Goal: Task Accomplishment & Management: Manage account settings

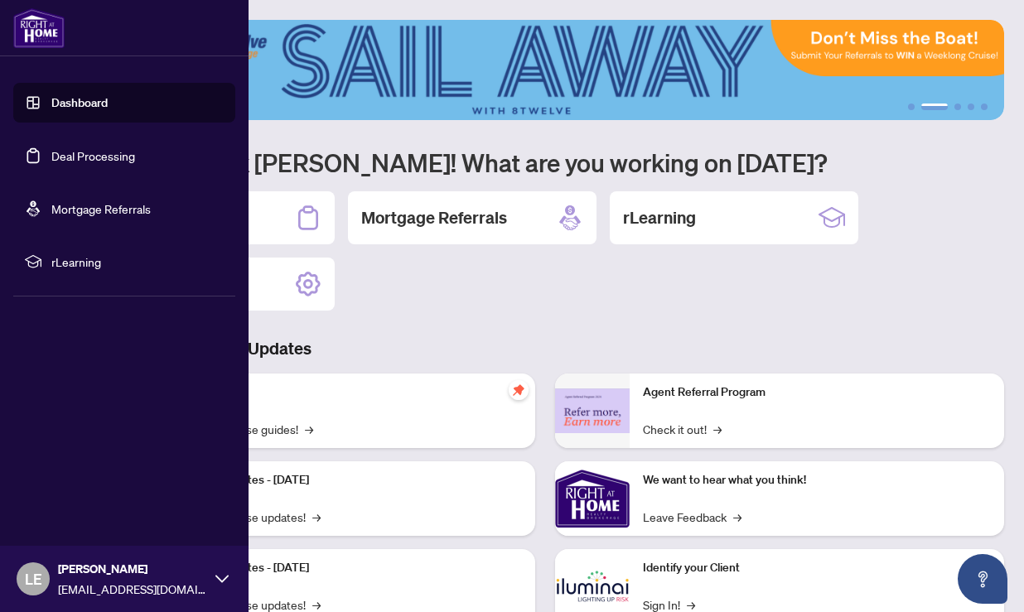
click at [51, 163] on link "Deal Processing" at bounding box center [93, 155] width 84 height 15
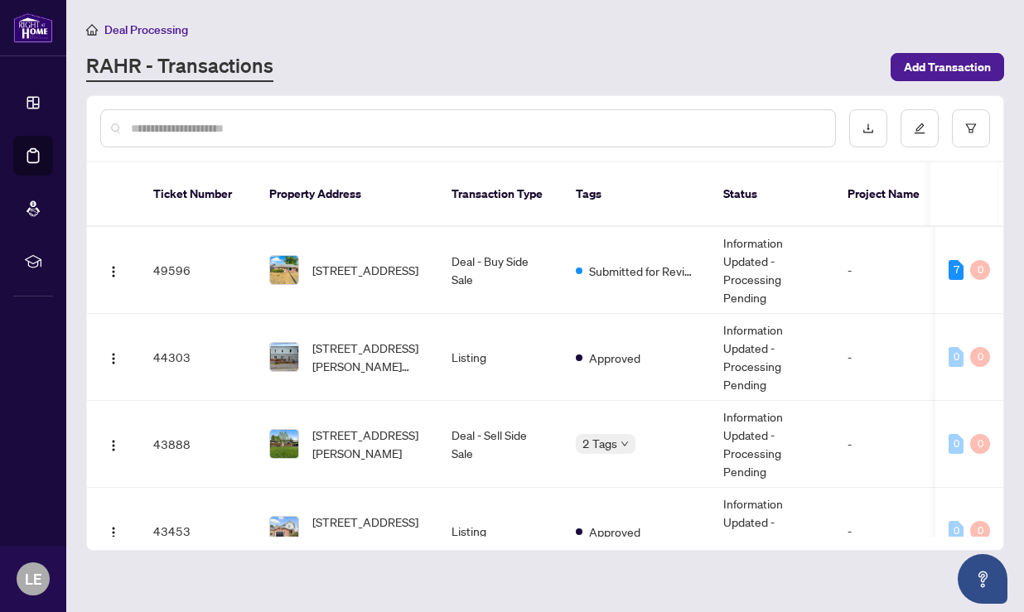
scroll to position [0, 21]
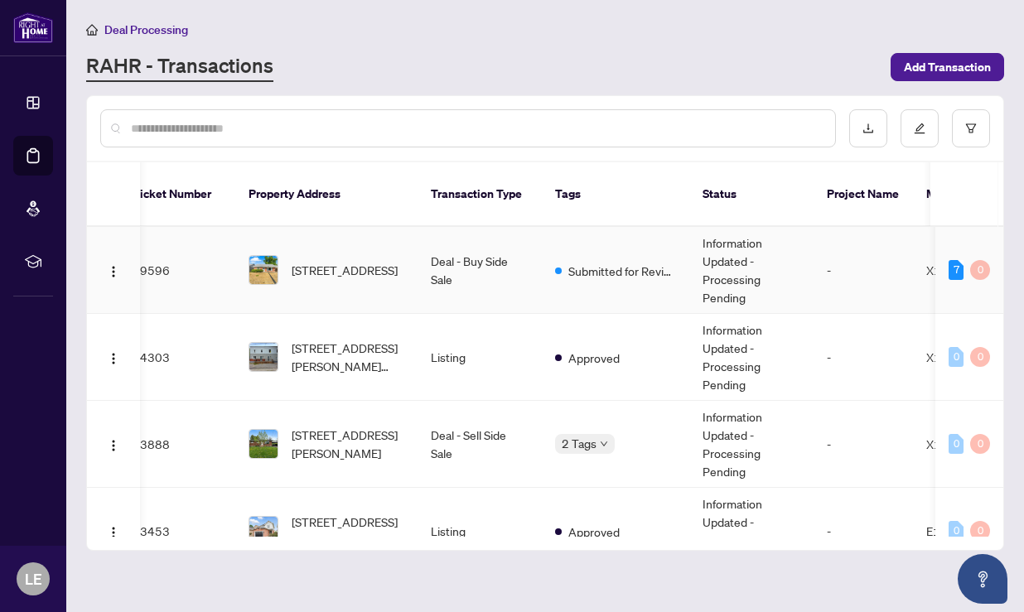
click at [333, 262] on span "84 North Trent St, Hastings, Ontario K0K 2C0, Canada" at bounding box center [345, 270] width 106 height 18
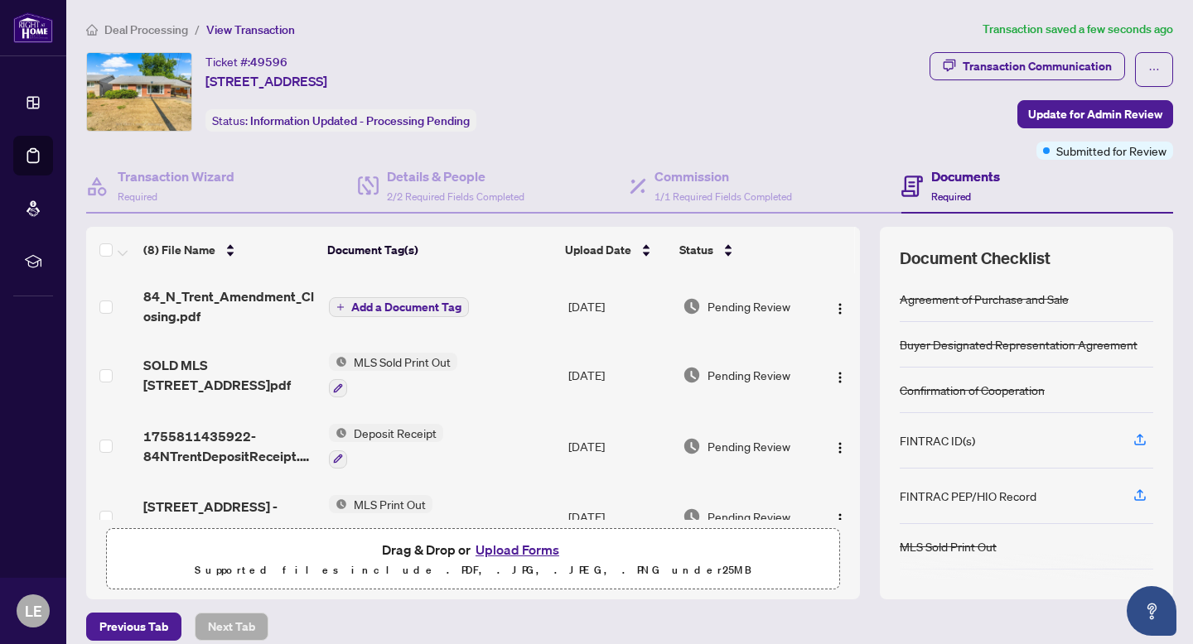
click at [395, 305] on span "Add a Document Tag" at bounding box center [406, 307] width 110 height 12
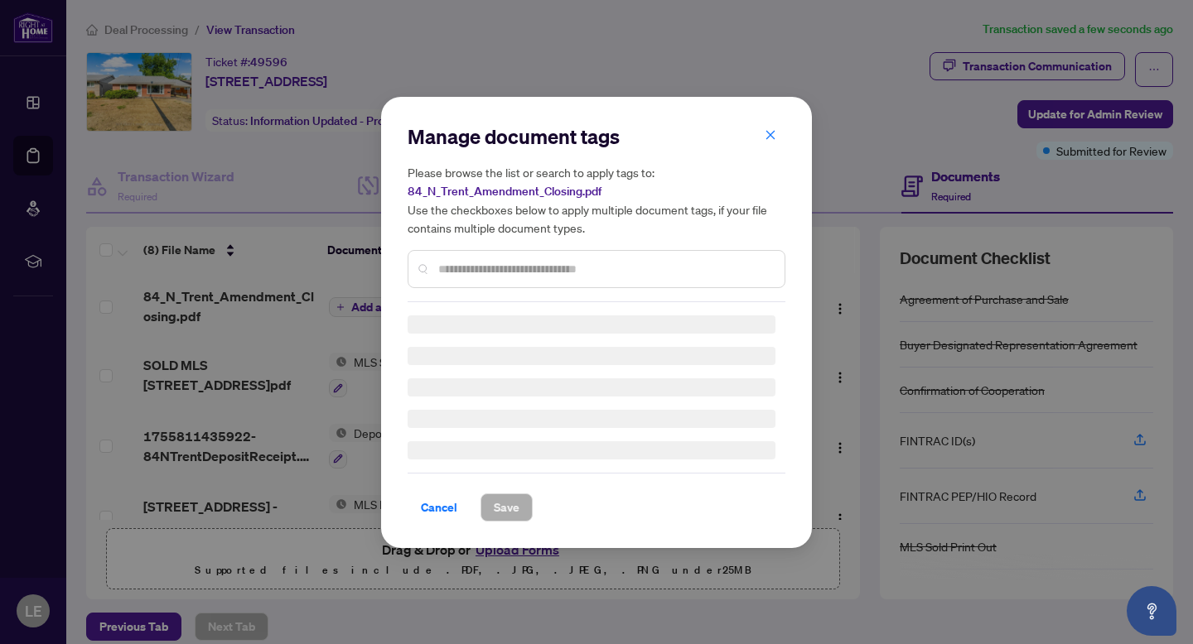
click at [481, 276] on div "Manage document tags Please browse the list or search to apply tags to: 84_N_Tr…" at bounding box center [596, 322] width 378 height 398
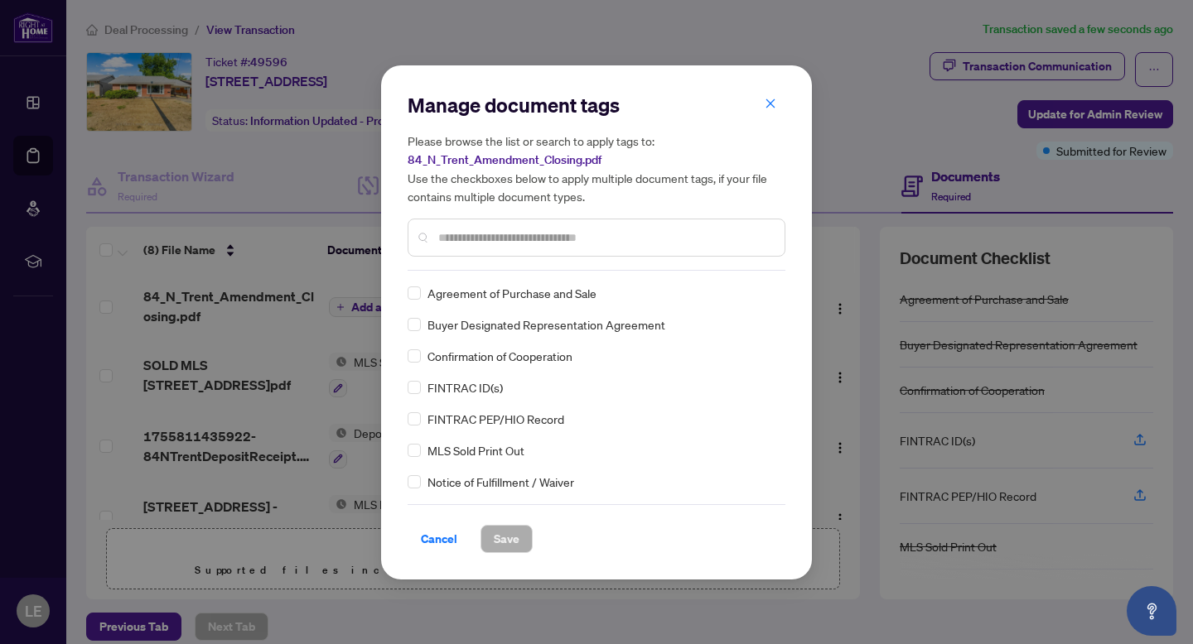
click at [469, 234] on input "text" at bounding box center [604, 238] width 333 height 18
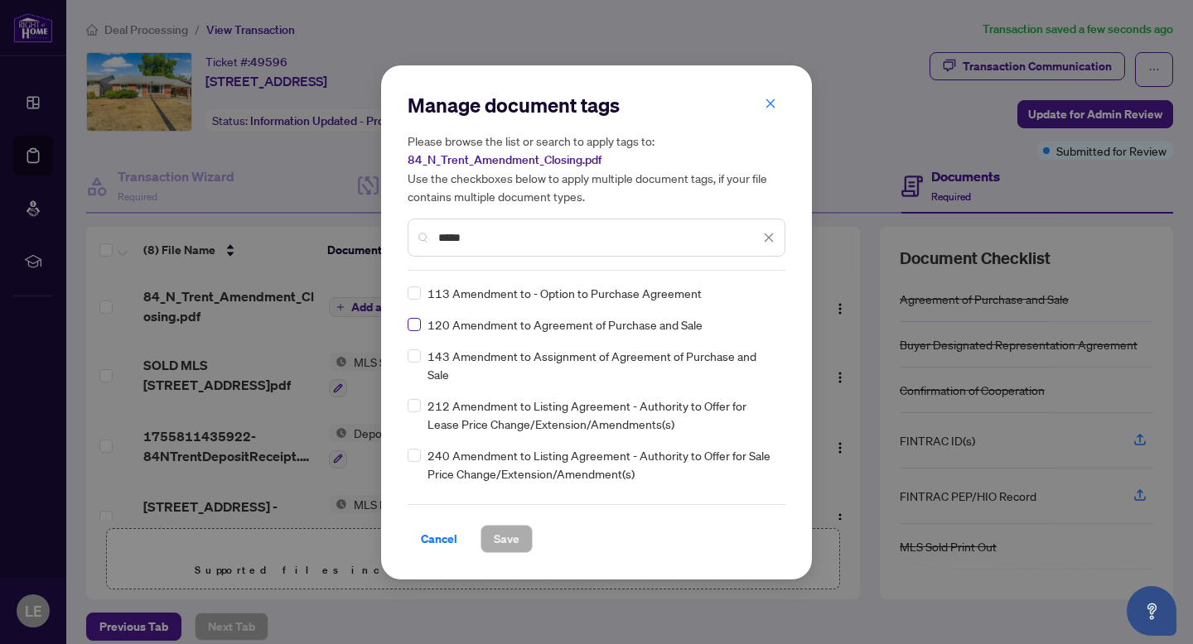
type input "*****"
click at [507, 534] on span "Save" at bounding box center [507, 539] width 26 height 27
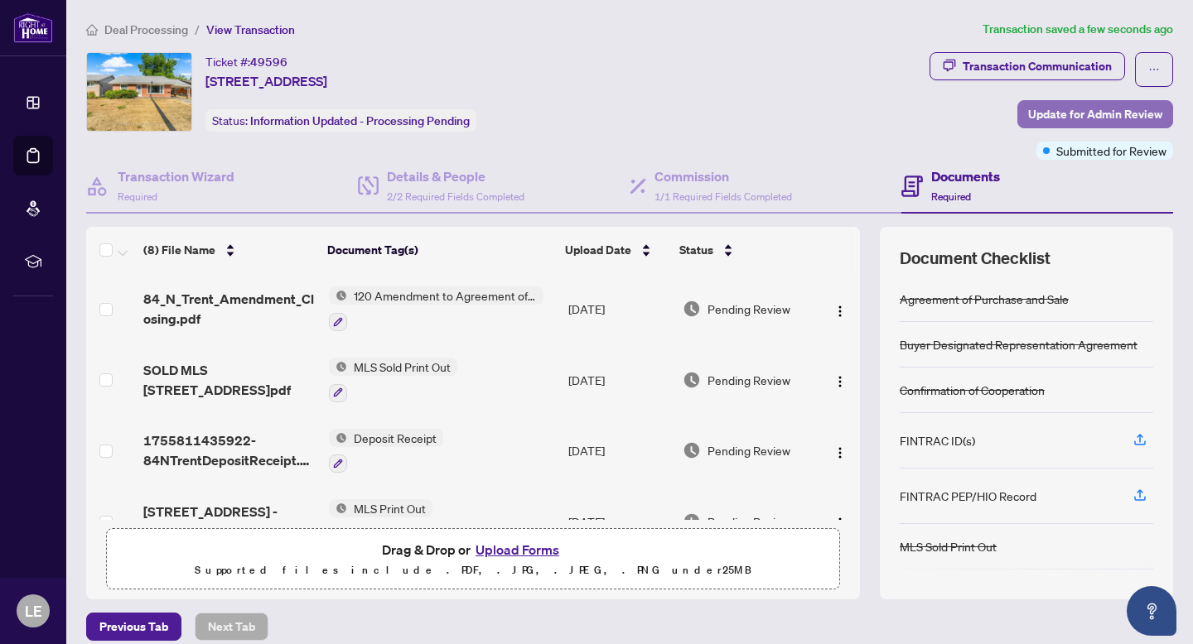
click at [1023, 108] on span "Update for Admin Review" at bounding box center [1095, 114] width 134 height 27
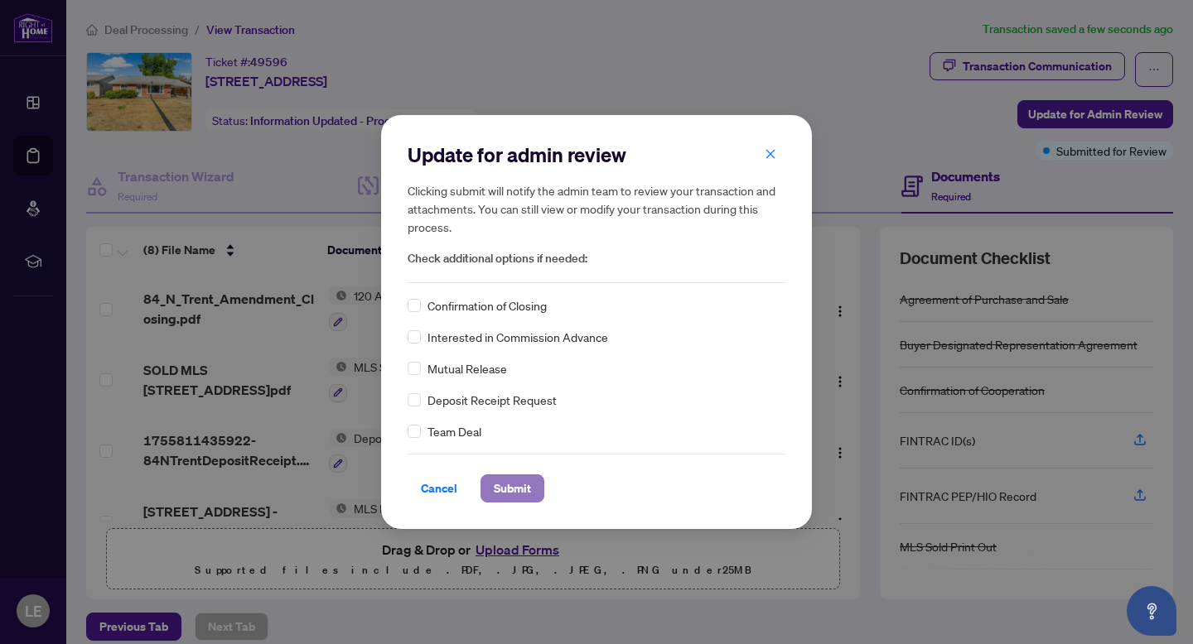
click at [507, 482] on span "Submit" at bounding box center [512, 488] width 37 height 27
